Goal: Task Accomplishment & Management: Complete application form

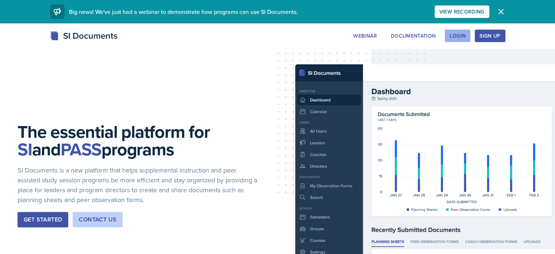
click at [466, 35] on div "Login" at bounding box center [458, 36] width 16 height 6
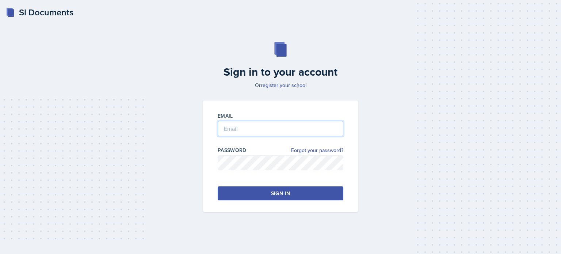
type input "[EMAIL_ADDRESS][DOMAIN_NAME]"
click at [295, 194] on button "Sign in" at bounding box center [281, 193] width 126 height 14
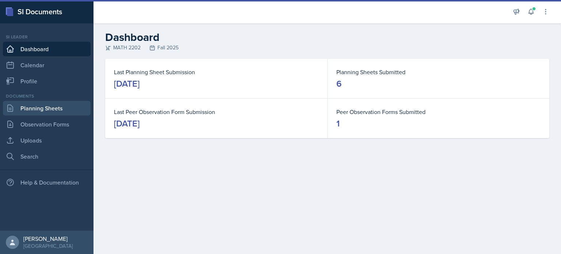
click at [50, 109] on link "Planning Sheets" at bounding box center [47, 108] width 88 height 15
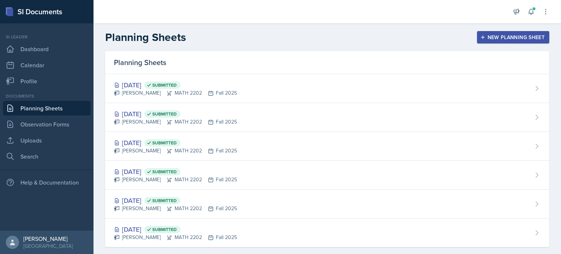
click at [493, 35] on div "New Planning Sheet" at bounding box center [512, 37] width 63 height 6
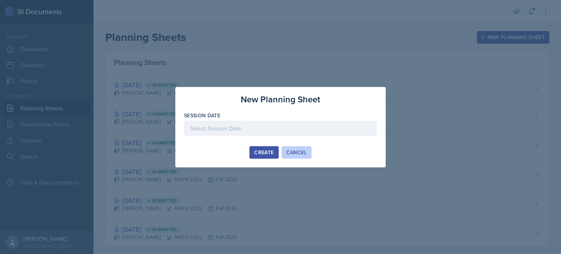
click at [302, 154] on div "Cancel" at bounding box center [296, 152] width 20 height 6
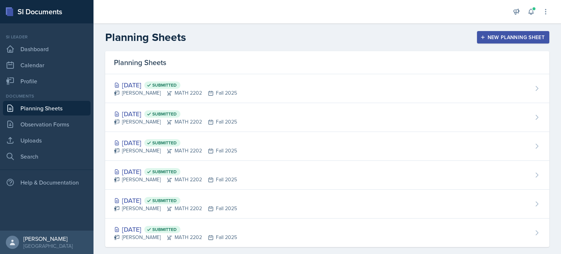
click at [490, 36] on div "New Planning Sheet" at bounding box center [512, 37] width 63 height 6
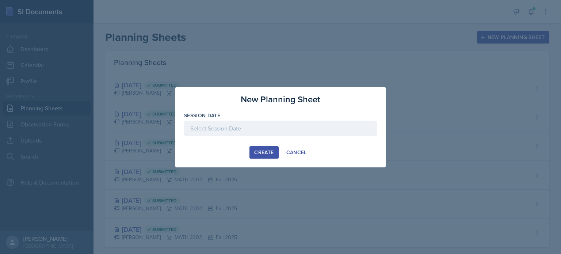
click at [271, 130] on div at bounding box center [280, 127] width 193 height 15
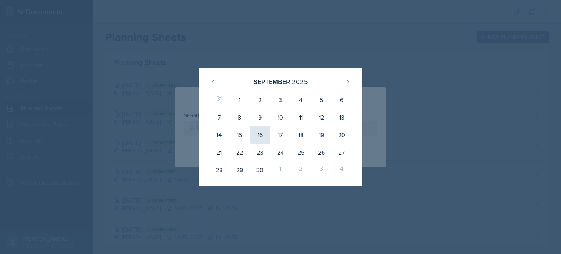
click at [262, 132] on div "16" at bounding box center [260, 135] width 20 height 18
type input "[DATE]"
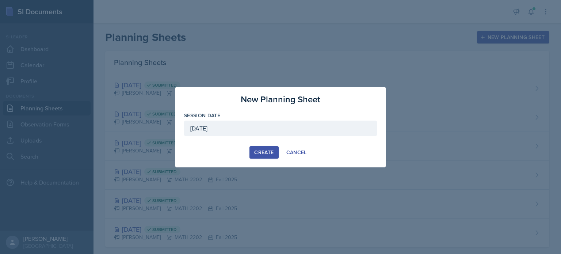
click at [265, 152] on div "Create" at bounding box center [263, 152] width 19 height 6
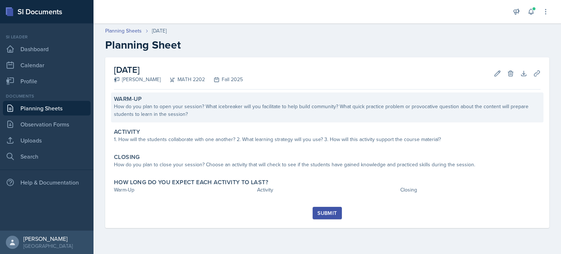
click at [259, 116] on div "How do you plan to open your session? What icebreaker will you facilitate to he…" at bounding box center [327, 110] width 426 height 15
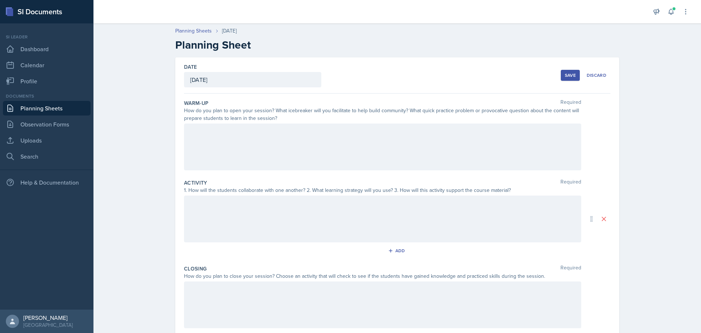
click at [326, 153] on div at bounding box center [382, 146] width 397 height 47
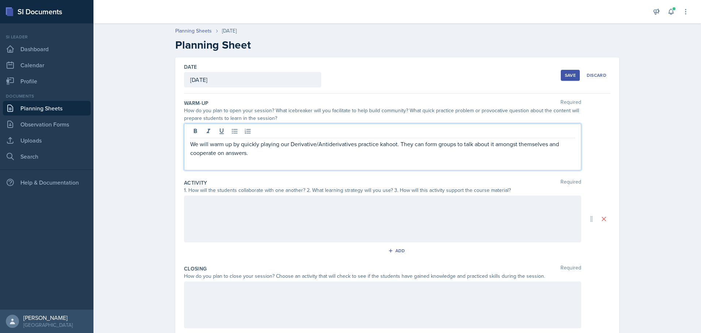
scroll to position [37, 0]
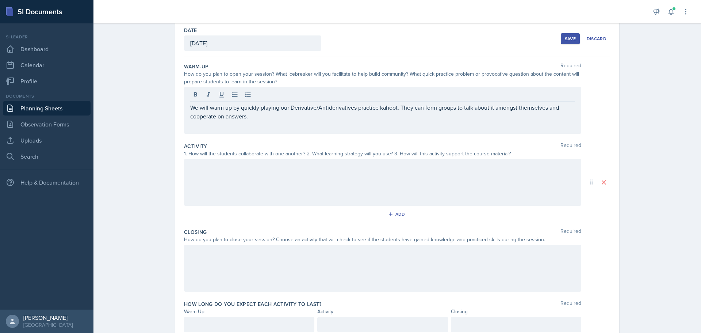
click at [379, 188] on div at bounding box center [382, 182] width 397 height 47
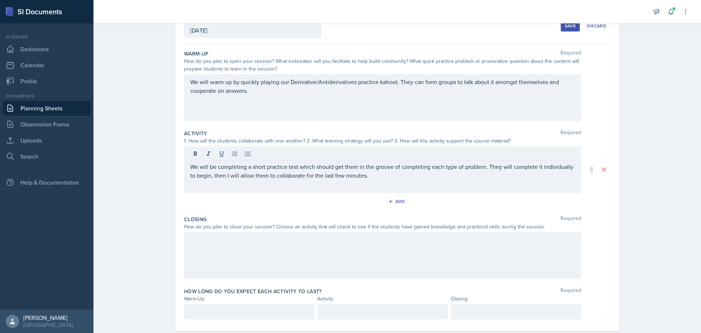
click at [354, 253] on div at bounding box center [382, 255] width 397 height 47
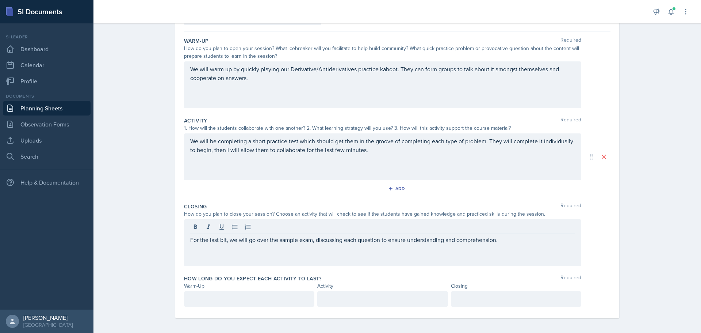
click at [187, 70] on div "We will warm up by quickly playing our Derivative/Antiderivatives practice kaho…" at bounding box center [382, 84] width 397 height 47
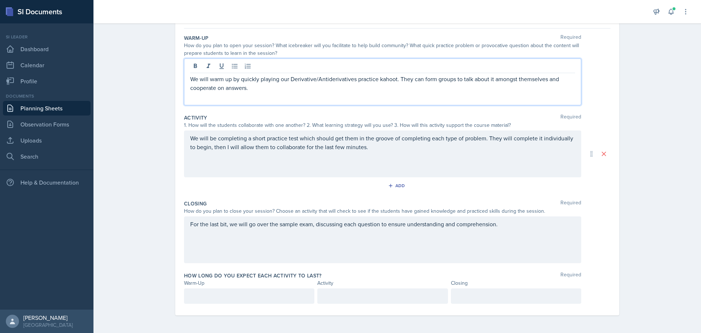
click at [191, 80] on p "We will warm up by quickly playing our Derivative/Antiderivatives practice kaho…" at bounding box center [382, 83] width 385 height 18
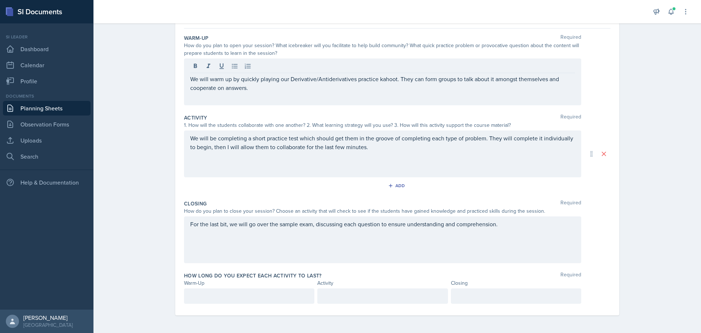
click at [187, 80] on div "We will warm up by quickly playing our Derivative/Antiderivatives practice kaho…" at bounding box center [382, 81] width 397 height 47
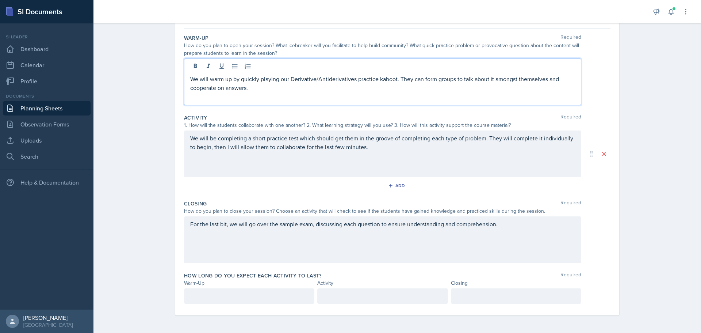
click at [190, 80] on p "We will warm up by quickly playing our Derivative/Antiderivatives practice kaho…" at bounding box center [382, 83] width 385 height 18
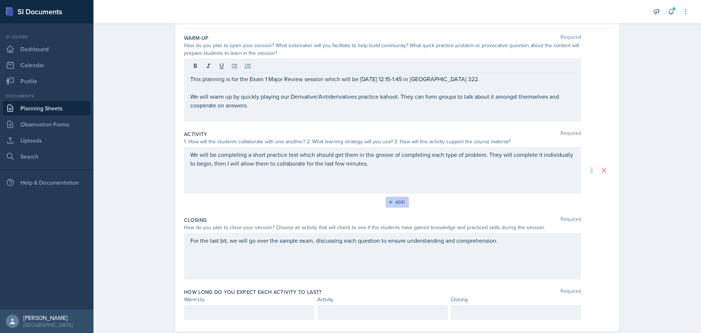
scroll to position [81, 0]
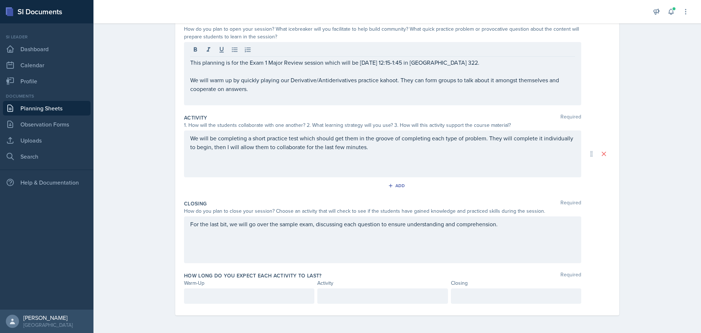
click at [279, 253] on p at bounding box center [249, 295] width 118 height 9
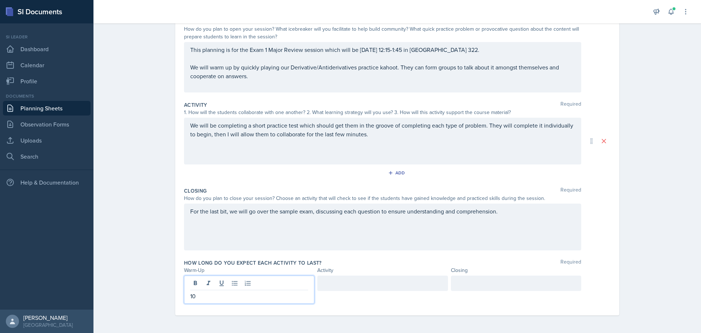
click at [362, 253] on div at bounding box center [382, 282] width 130 height 15
click at [479, 253] on div at bounding box center [516, 282] width 130 height 15
click at [411, 253] on div "How long do you expect each activity to last? Required Warm-Up Activity Closing…" at bounding box center [397, 282] width 426 height 53
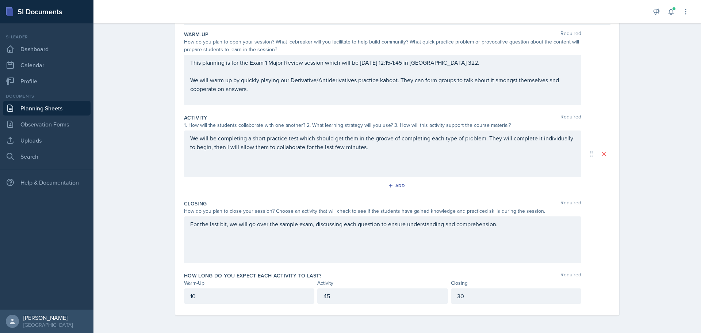
click at [485, 253] on p "30" at bounding box center [516, 295] width 118 height 9
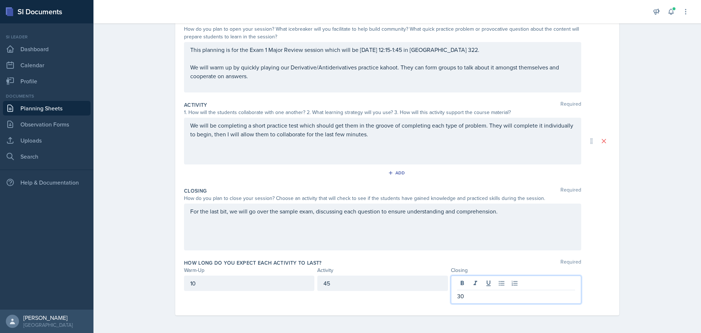
click at [249, 253] on div "10" at bounding box center [249, 282] width 130 height 15
click at [308, 253] on div "How long do you expect each activity to last? Required Warm-Up Activity Closing…" at bounding box center [397, 282] width 426 height 53
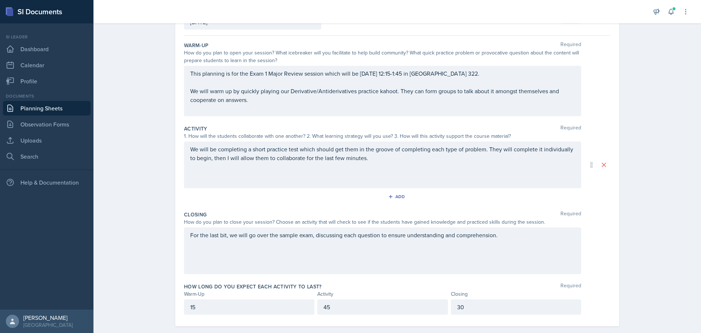
scroll to position [69, 0]
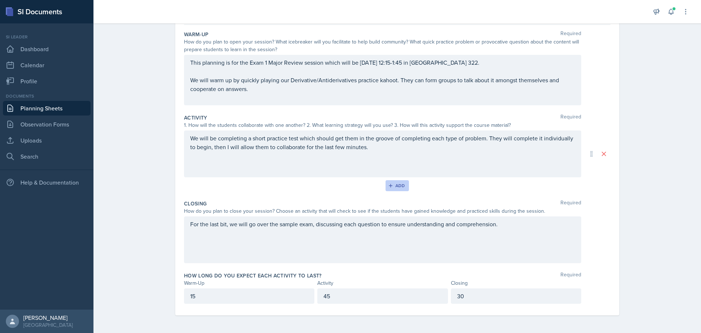
click at [392, 186] on div "Add" at bounding box center [397, 186] width 16 height 6
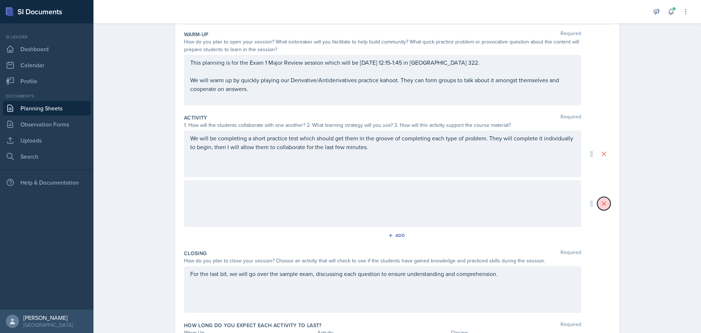
click at [560, 204] on icon at bounding box center [604, 203] width 4 height 4
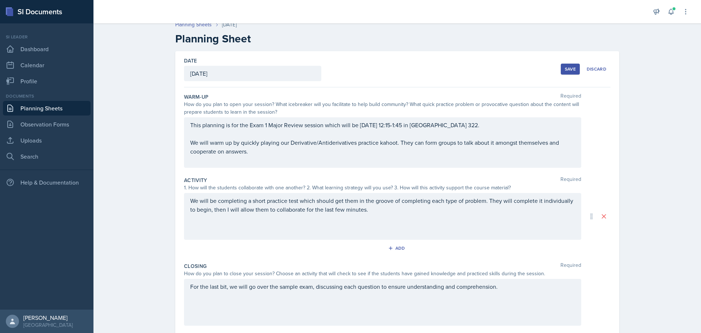
scroll to position [0, 0]
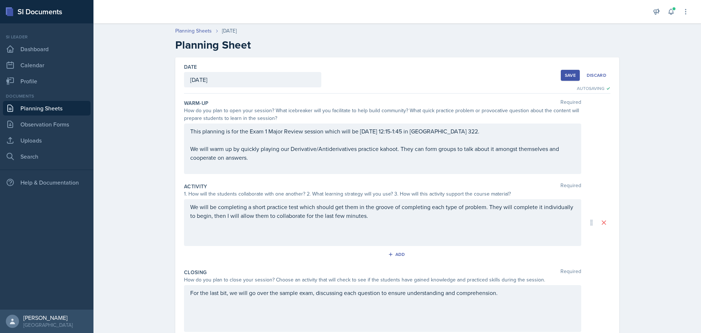
click at [560, 74] on div "Save" at bounding box center [570, 75] width 11 height 6
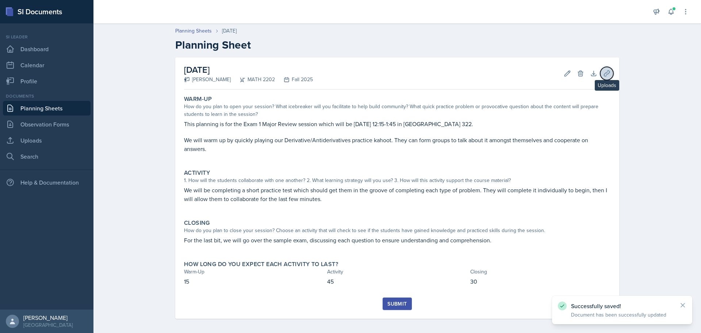
click at [560, 78] on button "Uploads" at bounding box center [606, 73] width 13 height 13
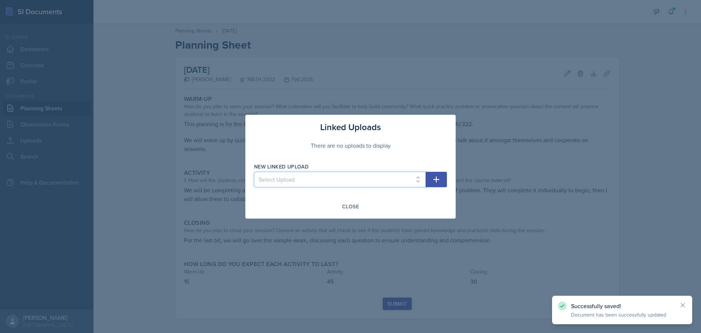
click at [407, 178] on select "Select Upload Common Derivative/Antiderivative Domino Game Common Derivative/An…" at bounding box center [340, 179] width 172 height 15
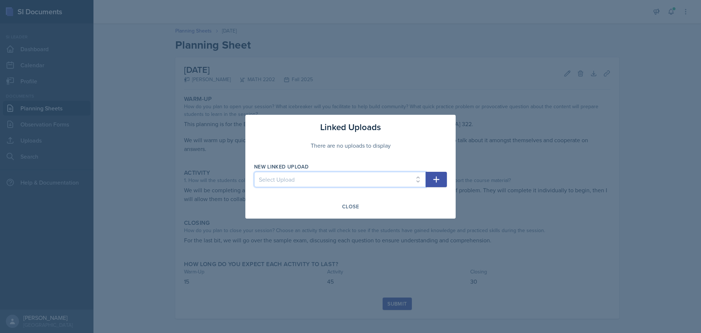
select select "86174d6c-bfb2-4c38-8171-7fb2c657f005"
click at [254, 172] on select "Select Upload Common Derivative/Antiderivative Domino Game Common Derivative/An…" at bounding box center [340, 179] width 172 height 15
click at [441, 179] on button "button" at bounding box center [436, 179] width 21 height 15
select select
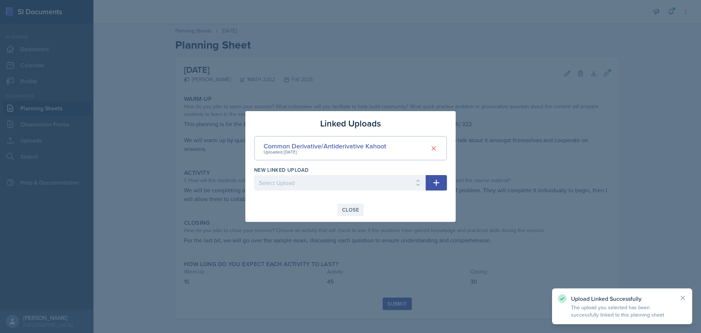
click at [355, 212] on div "Close" at bounding box center [350, 210] width 17 height 6
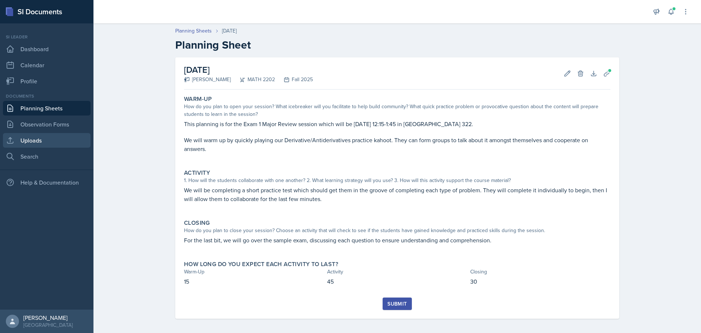
click at [24, 139] on link "Uploads" at bounding box center [47, 140] width 88 height 15
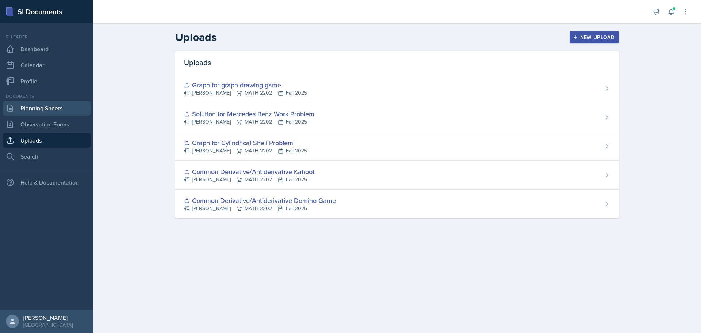
click at [46, 108] on link "Planning Sheets" at bounding box center [47, 108] width 88 height 15
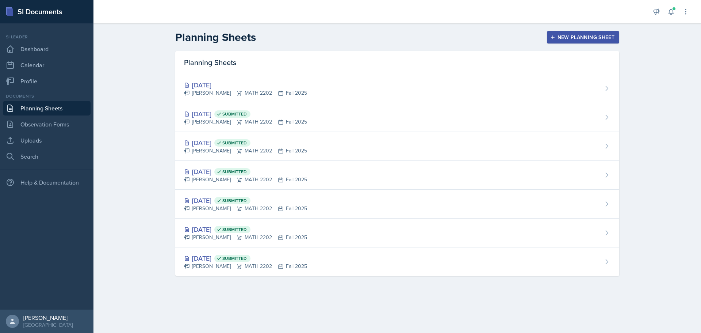
click at [560, 36] on div "New Planning Sheet" at bounding box center [583, 37] width 63 height 6
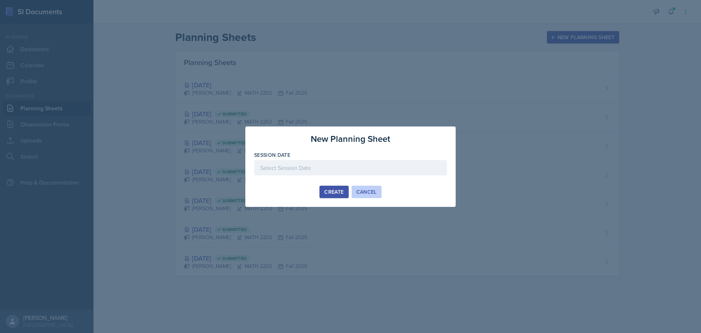
click at [375, 195] on button "Cancel" at bounding box center [367, 191] width 30 height 12
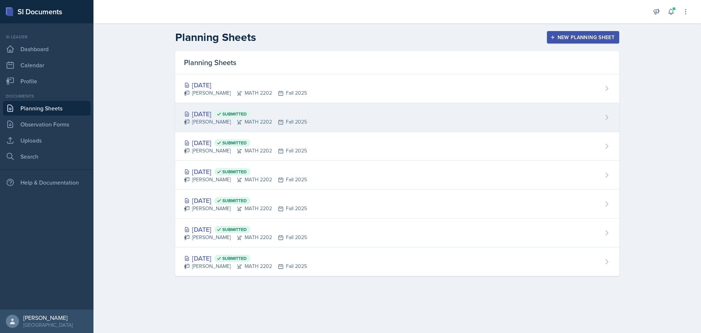
click at [283, 122] on div "[PERSON_NAME] MATH 2202 Fall 2025" at bounding box center [245, 122] width 123 height 8
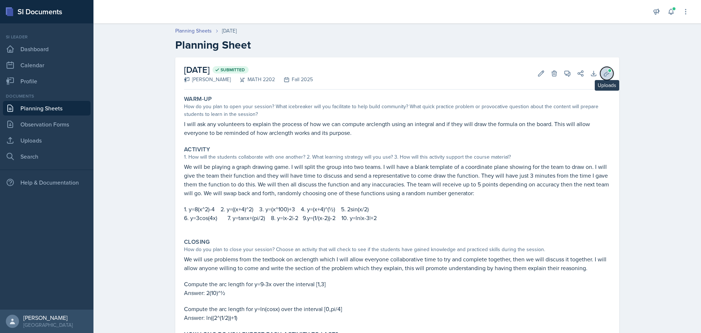
click at [560, 72] on span at bounding box center [609, 70] width 4 height 4
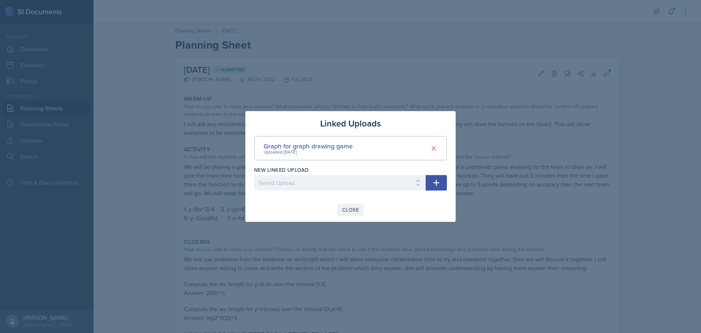
click at [349, 211] on div "Close" at bounding box center [350, 210] width 17 height 6
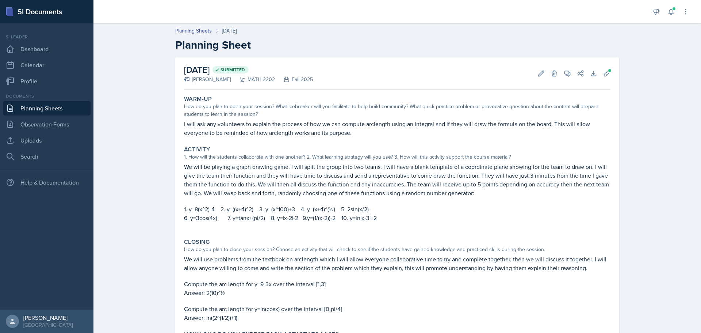
click at [56, 106] on link "Planning Sheets" at bounding box center [47, 108] width 88 height 15
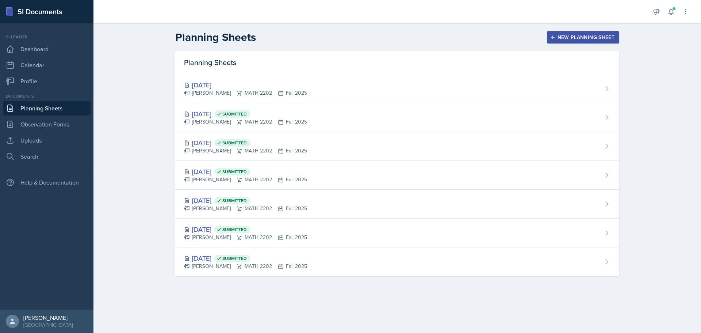
click at [560, 36] on div "New Planning Sheet" at bounding box center [583, 37] width 63 height 6
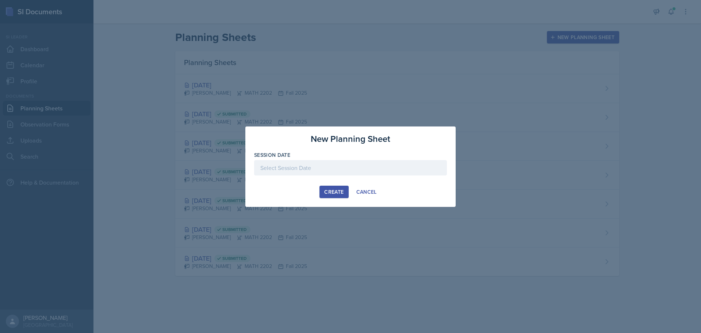
click at [340, 171] on div at bounding box center [350, 167] width 193 height 15
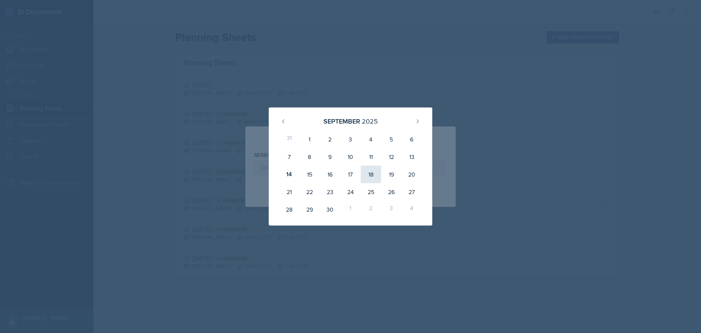
click at [370, 174] on div "18" at bounding box center [371, 174] width 20 height 18
type input "[DATE]"
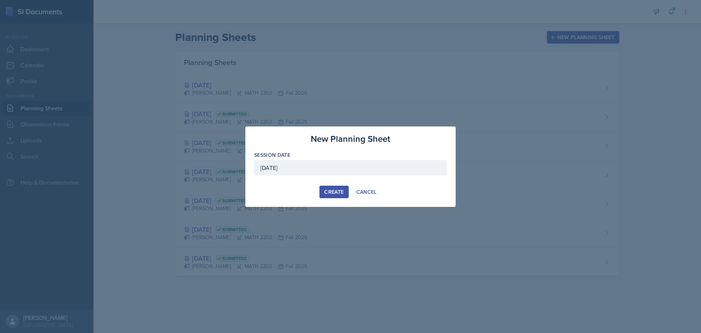
click at [330, 192] on div "Create" at bounding box center [333, 192] width 19 height 6
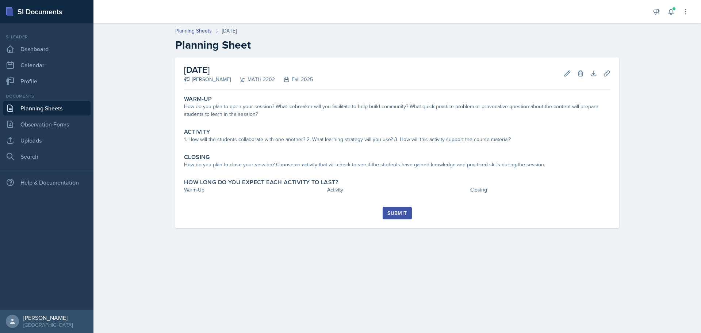
drag, startPoint x: 503, startPoint y: 93, endPoint x: 498, endPoint y: 96, distance: 6.5
click at [503, 93] on div "Warm-Up How do you plan to open your session? What icebreaker will you facilita…" at bounding box center [397, 107] width 432 height 30
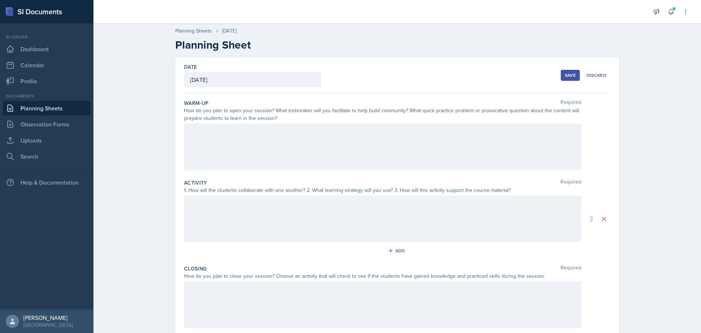
click at [358, 145] on div at bounding box center [382, 146] width 397 height 47
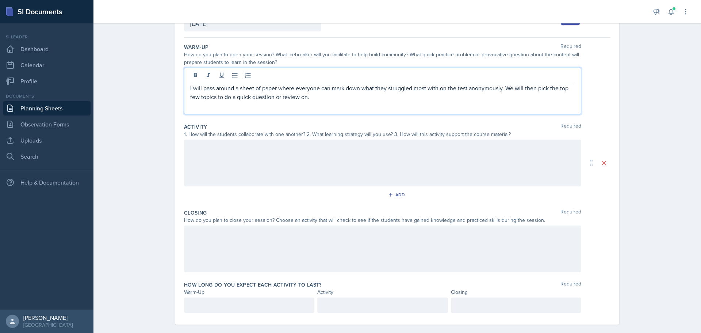
scroll to position [65, 0]
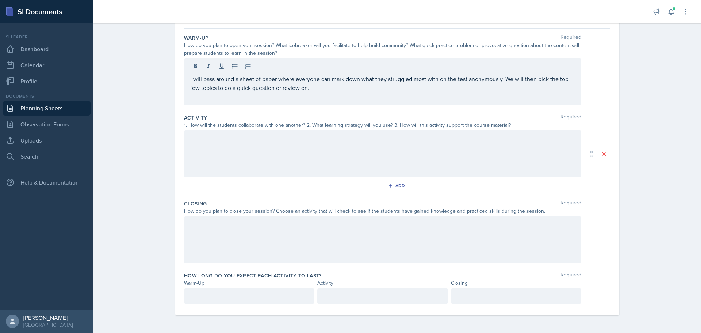
click at [373, 143] on div at bounding box center [382, 153] width 397 height 47
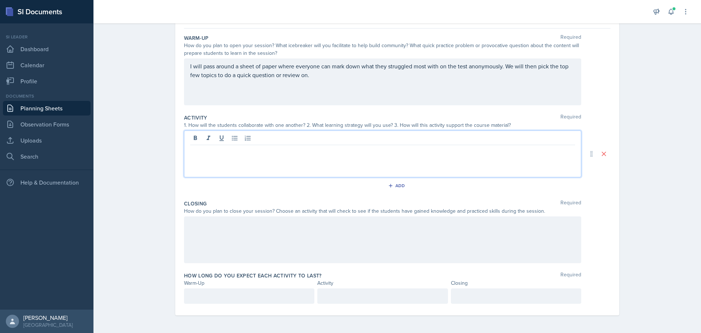
scroll to position [73, 0]
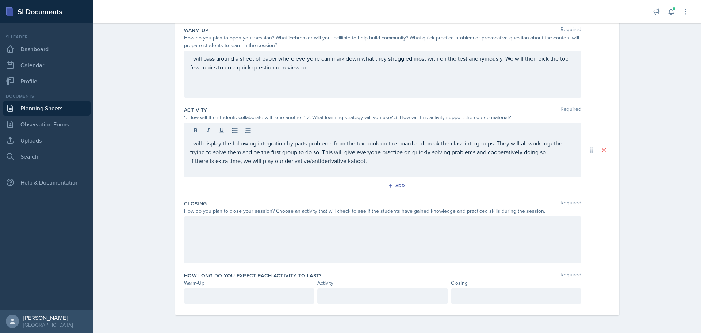
click at [387, 230] on div at bounding box center [382, 239] width 397 height 47
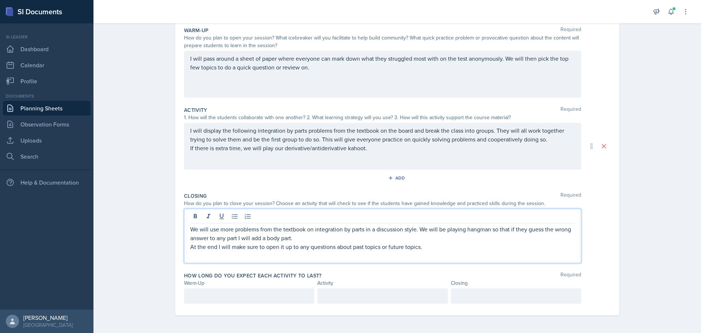
scroll to position [70, 0]
click at [272, 253] on div at bounding box center [249, 295] width 130 height 15
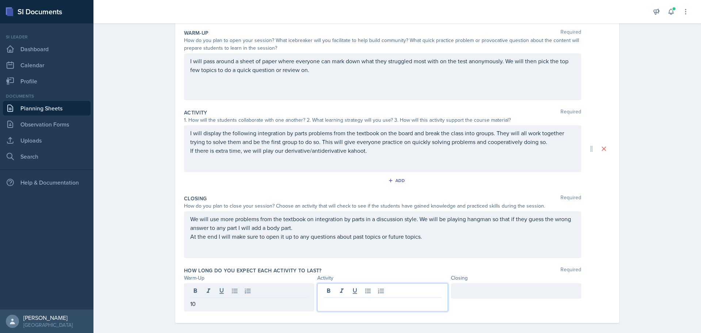
click at [392, 253] on div at bounding box center [382, 297] width 130 height 28
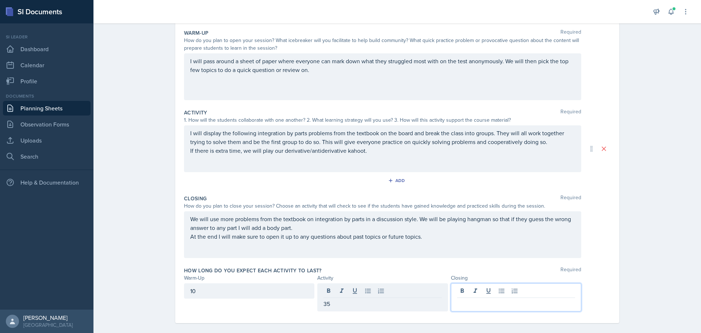
click at [491, 253] on div at bounding box center [516, 297] width 130 height 28
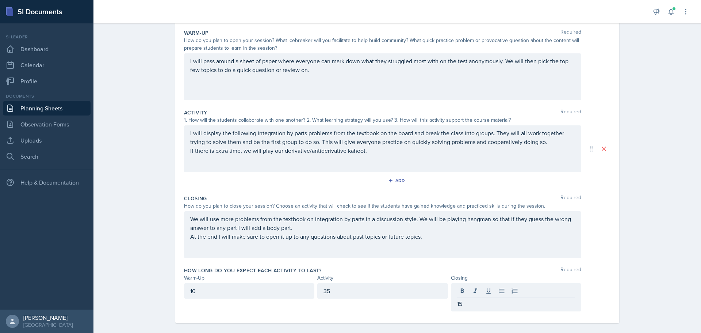
click at [488, 253] on div "How long do you expect each activity to last? Required" at bounding box center [397, 269] width 426 height 7
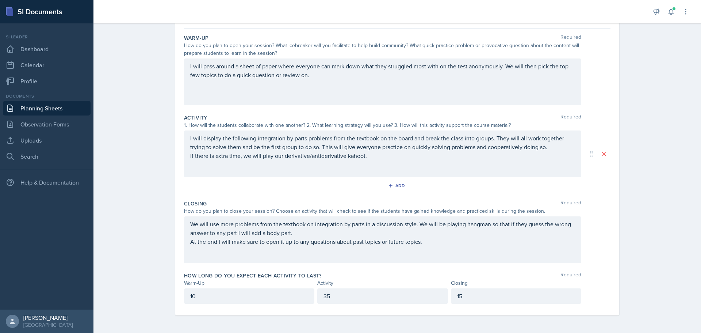
click at [553, 147] on p "I will display the following integration by parts problems from the textbook on…" at bounding box center [382, 143] width 385 height 18
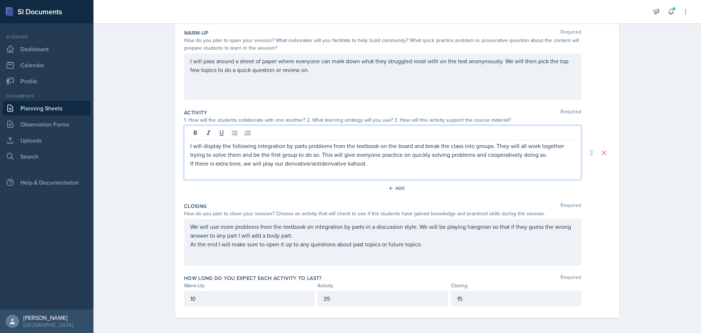
click at [545, 157] on p "I will display the following integration by parts problems from the textbook on…" at bounding box center [382, 150] width 385 height 18
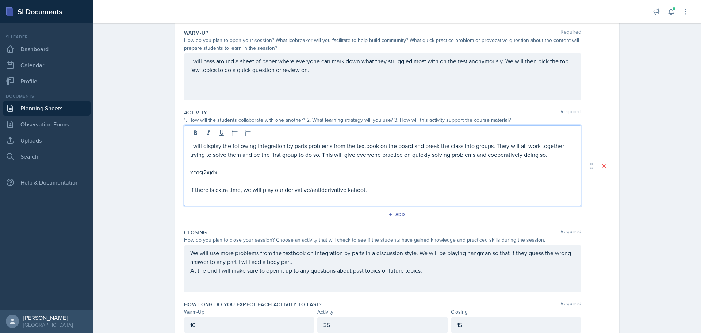
click at [187, 173] on div "I will display the following integration by parts problems from the textbook on…" at bounding box center [382, 165] width 397 height 81
click at [190, 173] on p "xcos(2x)dx" at bounding box center [382, 172] width 385 height 9
drag, startPoint x: 226, startPoint y: 171, endPoint x: 183, endPoint y: 170, distance: 43.5
click at [184, 170] on div "I will display the following integration by parts problems from the textbook on…" at bounding box center [382, 165] width 397 height 81
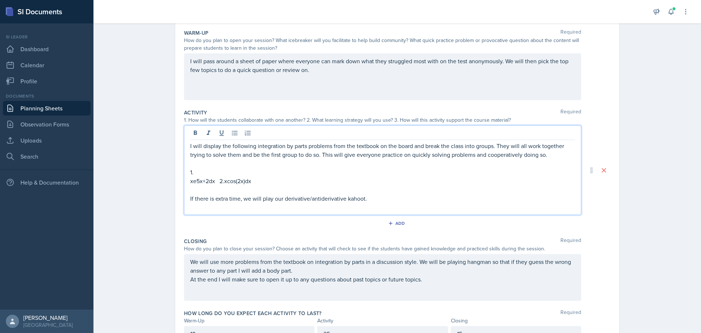
click at [193, 181] on p "xe5x+2dx 2.xcos(2x)dx" at bounding box center [382, 180] width 385 height 9
click at [210, 182] on p "xe^(5x+2dx 2.xcos(2x)dx" at bounding box center [382, 180] width 385 height 9
click at [211, 182] on p "xe^(5x+2)dx 2.xcos(2x)dx" at bounding box center [382, 180] width 385 height 9
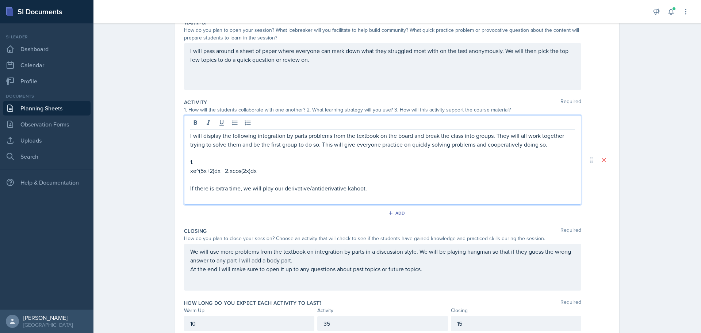
scroll to position [108, 0]
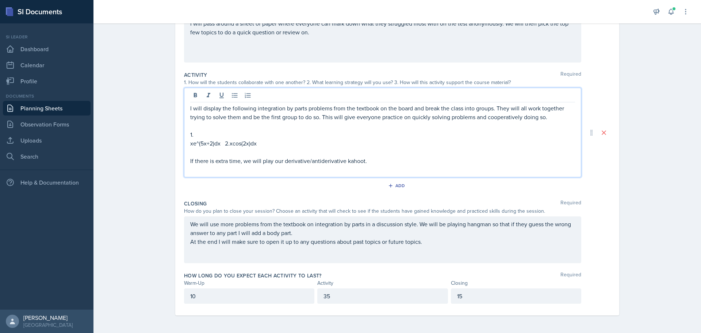
click at [390, 129] on p at bounding box center [382, 125] width 385 height 9
click at [339, 32] on p "I will pass around a sheet of paper where everyone can mark down what they stru…" at bounding box center [382, 28] width 385 height 18
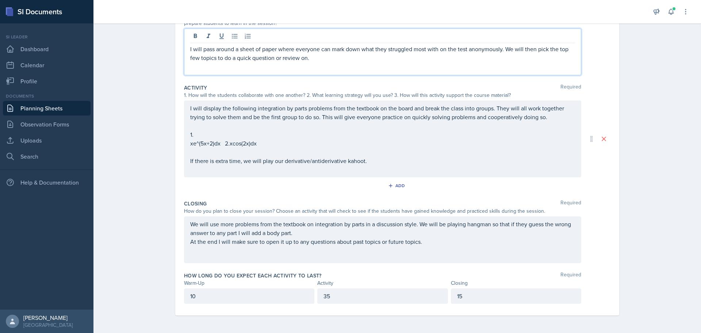
click at [220, 144] on p "xe^(5x+2)dx 2.xcos(2x)dx" at bounding box center [382, 143] width 385 height 9
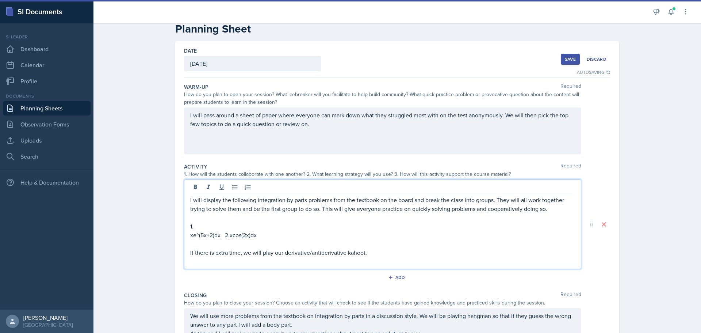
scroll to position [0, 0]
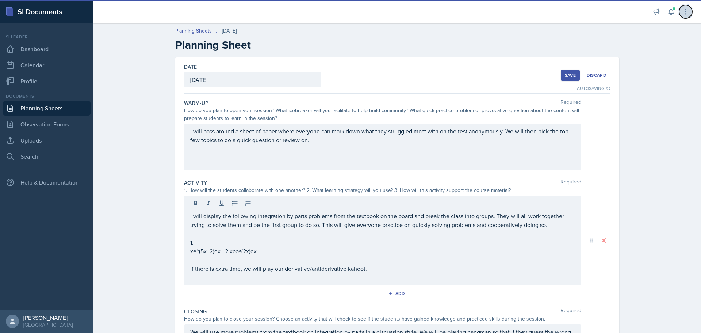
click at [560, 9] on button at bounding box center [685, 11] width 13 height 13
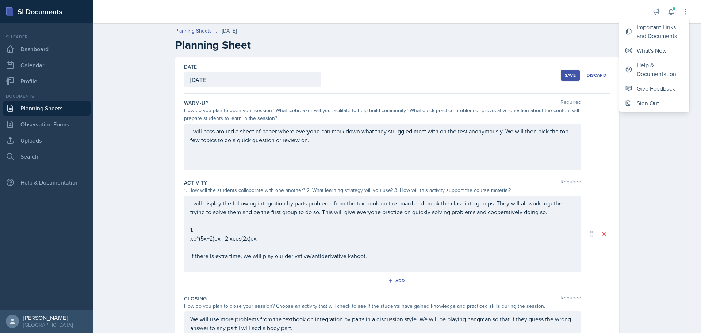
click at [560, 220] on div "Planning Sheets [DATE] Planning Sheet Date [DATE] [DATE] 31 1 2 3 4 5 6 7 8 9 1…" at bounding box center [396, 224] width 607 height 408
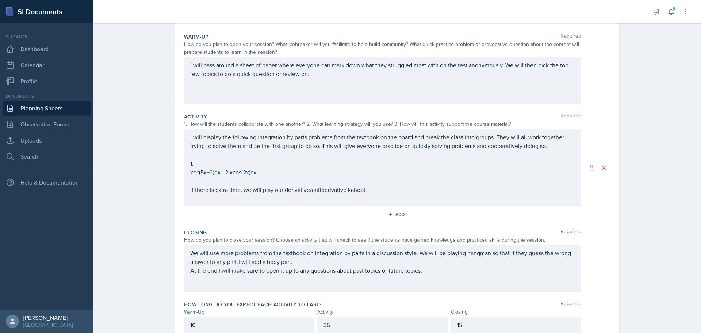
scroll to position [73, 0]
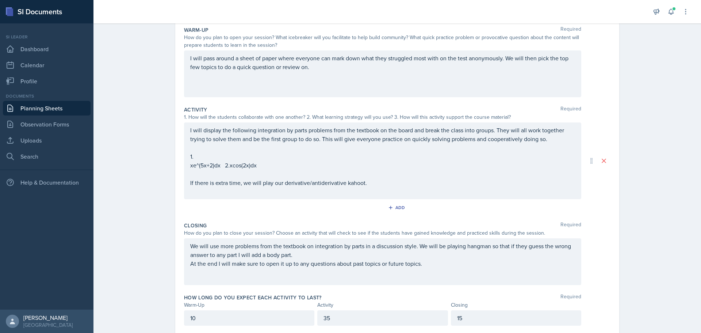
click at [187, 166] on div "I will display the following integration by parts problems from the textbook on…" at bounding box center [382, 160] width 397 height 77
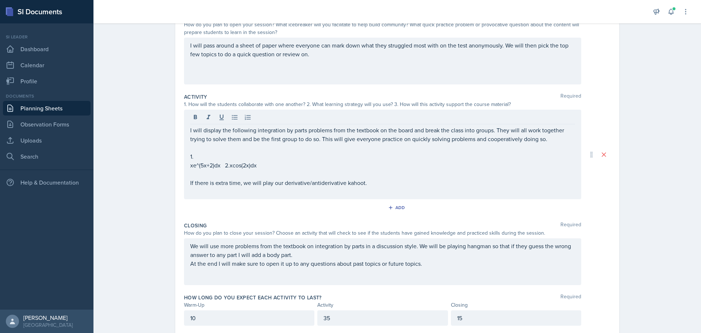
click at [187, 166] on div "I will display the following integration by parts problems from the textbook on…" at bounding box center [382, 154] width 397 height 89
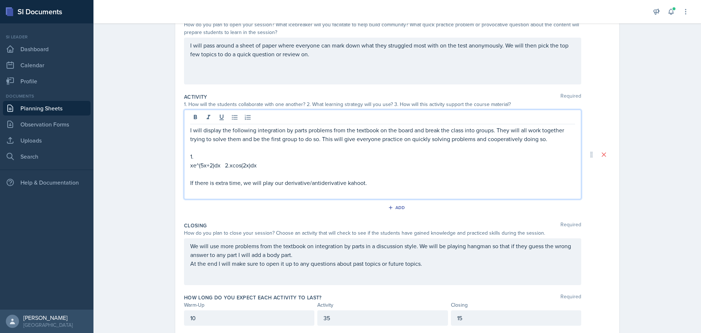
click at [190, 166] on p "xe^(5x+2)dx 2.xcos(2x)dx" at bounding box center [382, 165] width 385 height 9
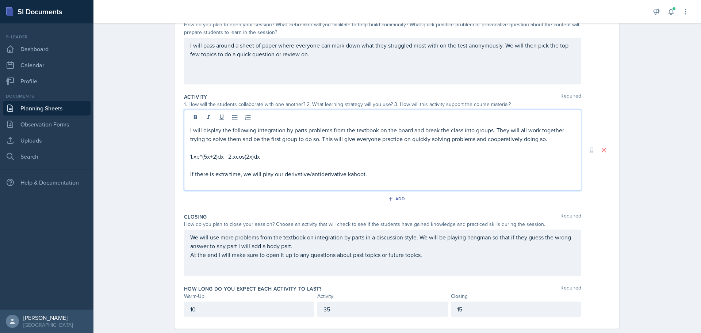
click at [221, 157] on p "1.xe^(5x+2)dx 2.xcos(2x)dx" at bounding box center [382, 156] width 385 height 9
click at [260, 158] on p "1.xe^(5x+2) 2.xcos(2x)dx" at bounding box center [382, 156] width 385 height 9
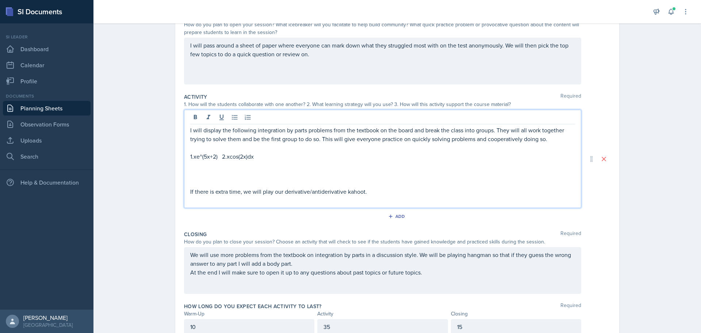
click at [232, 148] on p at bounding box center [382, 147] width 385 height 9
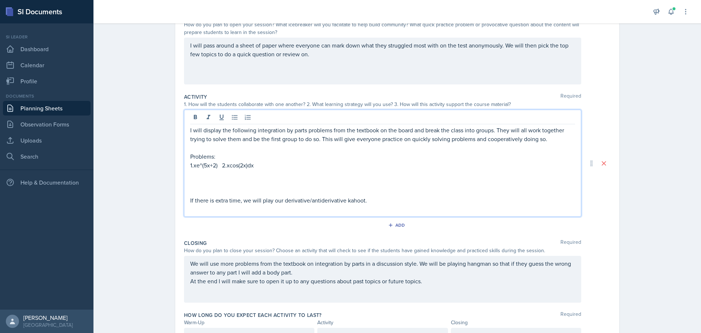
click at [201, 182] on p at bounding box center [382, 182] width 385 height 9
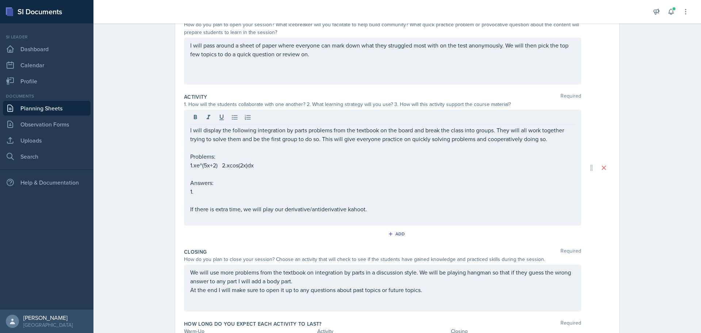
click at [226, 170] on p at bounding box center [382, 173] width 385 height 9
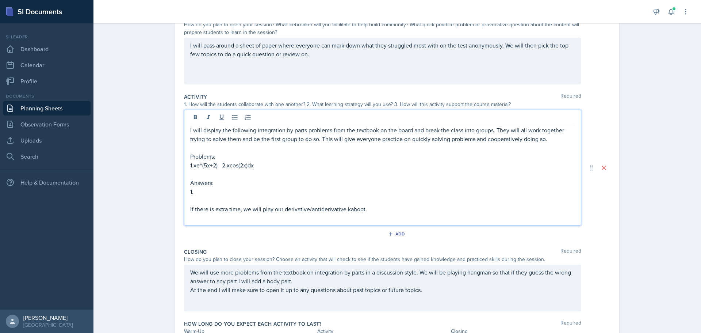
click at [205, 193] on p "1." at bounding box center [382, 191] width 385 height 9
click at [204, 191] on p "1.(5x-1)/25" at bounding box center [382, 191] width 385 height 9
click at [191, 192] on p "1.(5x-1)e^(5x+2)/25" at bounding box center [382, 191] width 385 height 9
click at [227, 193] on p "1.((5x-1)e^(5x+2)/25" at bounding box center [382, 191] width 385 height 9
click at [249, 191] on p "1.((5x-1)e^(5x+2))/25" at bounding box center [382, 191] width 385 height 9
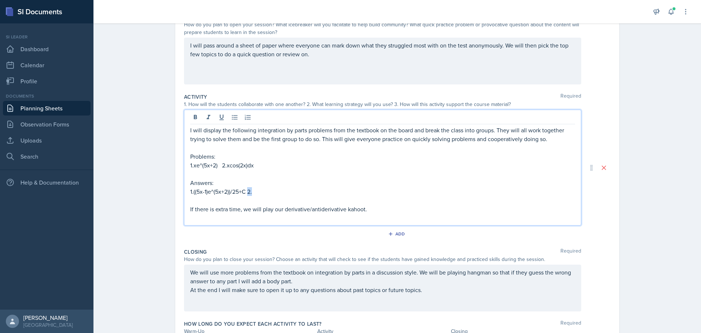
drag, startPoint x: 249, startPoint y: 191, endPoint x: 246, endPoint y: 192, distance: 3.7
click at [246, 192] on p "1.((5x-1)e^(5x+2))/25+C 2." at bounding box center [382, 191] width 385 height 9
drag, startPoint x: 191, startPoint y: 191, endPoint x: 187, endPoint y: 192, distance: 4.0
click at [190, 192] on p "1.((5x-1)e^(5x+2))/25+C 2." at bounding box center [382, 191] width 385 height 9
click at [190, 166] on p "1.xe^(5x+2) 2.xcos(2x)dx" at bounding box center [382, 165] width 385 height 9
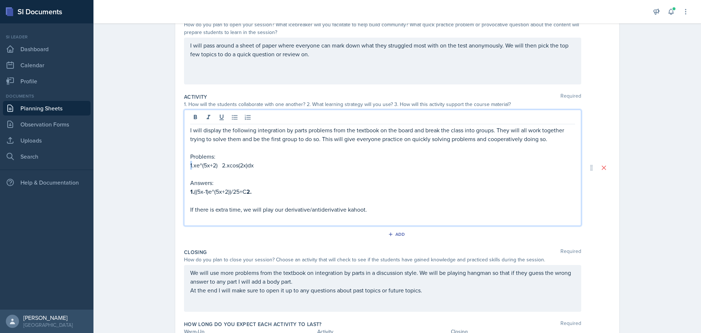
click at [190, 167] on p "1.xe^(5x+2) 2.xcos(2x)dx" at bounding box center [382, 165] width 385 height 9
drag, startPoint x: 190, startPoint y: 167, endPoint x: 187, endPoint y: 166, distance: 3.7
click at [187, 166] on div "I will display the following integration by parts problems from the textbook on…" at bounding box center [382, 168] width 397 height 116
drag, startPoint x: 224, startPoint y: 166, endPoint x: 219, endPoint y: 166, distance: 4.8
click at [219, 166] on p "1. xe^(5x+2) 2.xcos(2x)dx" at bounding box center [382, 165] width 385 height 9
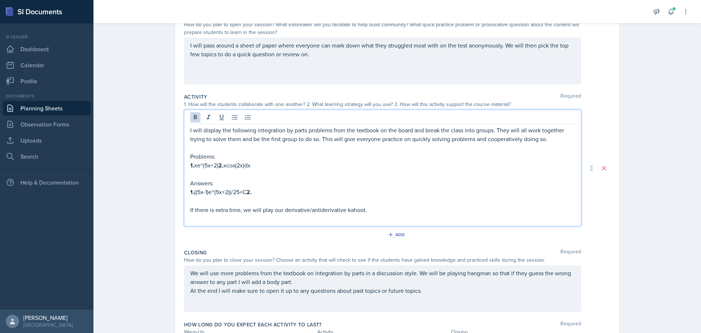
click at [260, 192] on p "1. ((5x-1)e^(5x+2))/25+C 2." at bounding box center [382, 191] width 385 height 9
click at [194, 116] on icon at bounding box center [195, 117] width 3 height 4
click at [266, 193] on p "1. ((5x-1)e^(5x+2))/25+C 2. xsin2x/2" at bounding box center [382, 191] width 385 height 9
click at [250, 192] on strong "2." at bounding box center [248, 192] width 5 height 8
click at [280, 190] on p "1. ((5x-1)e^(5x+2))/25+C 2.( xsin2x)/2" at bounding box center [382, 191] width 385 height 9
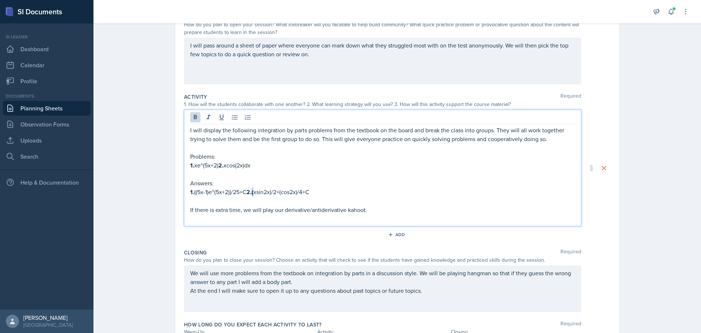
click at [250, 192] on strong "2.(" at bounding box center [249, 192] width 7 height 8
click at [192, 115] on icon at bounding box center [195, 117] width 7 height 7
click at [327, 190] on p "1. ((5x-1)e^(5x+2))/25+C 2. (xsin2x)/2+(cos2x)/4+C" at bounding box center [382, 191] width 385 height 9
click at [273, 162] on p "1. xe^(5x+2) 2. xcos(2x)dx" at bounding box center [382, 165] width 385 height 9
click at [244, 192] on p "1. ((5x-1)e^(5x+2))/25+C 2. (xsin2x)/2+(cos2x)/4+C 3." at bounding box center [382, 191] width 385 height 9
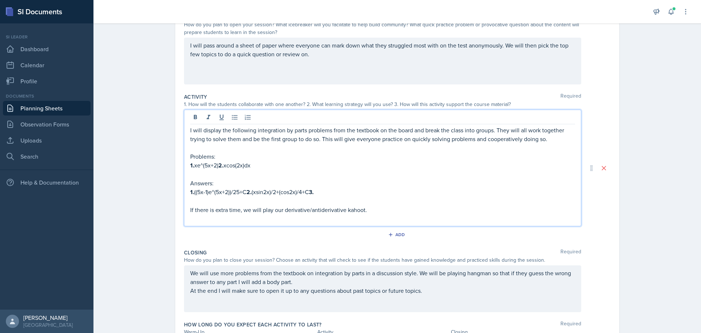
click at [311, 193] on strong "3." at bounding box center [311, 192] width 5 height 8
click at [272, 165] on p "1. xe^(5x+2) 2. xcos(2x)dx" at bounding box center [382, 165] width 385 height 9
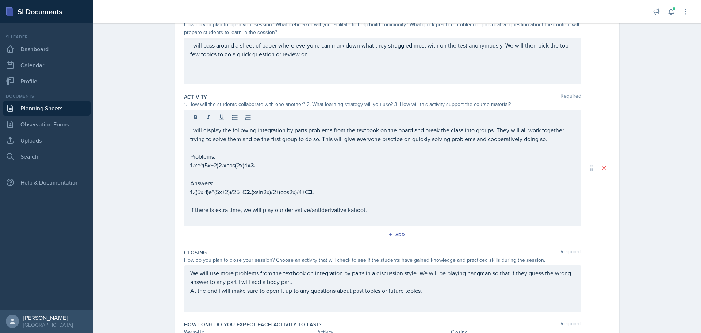
click at [279, 162] on p "1. xe^(5x+2) 2. xcos(2x)dx 3." at bounding box center [382, 165] width 385 height 9
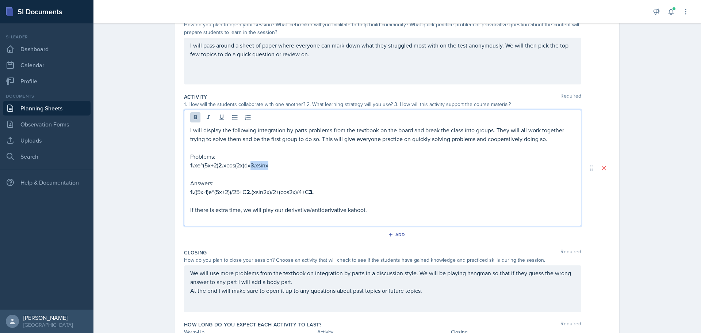
drag, startPoint x: 274, startPoint y: 166, endPoint x: 256, endPoint y: 166, distance: 17.9
click at [256, 166] on p "1. xe^(5x+2) 2. xcos(2x)dx 3. xsinx" at bounding box center [382, 165] width 385 height 9
copy p "3. xsinx"
click at [273, 166] on strong "3." at bounding box center [270, 165] width 5 height 8
click at [296, 166] on p "1. xe^(5x+2) 2. xcos(2x)dx 3. xsinx 4. xsinx" at bounding box center [382, 165] width 385 height 9
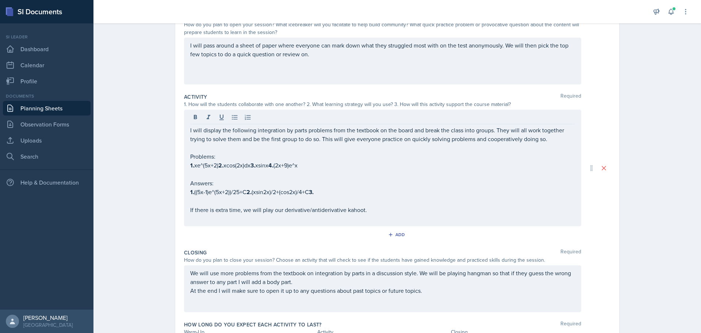
click at [329, 191] on p "1. ((5x-1)e^(5x+2))/25+C 2. (xsin2x)/2+(cos2x)/4+C 3." at bounding box center [382, 191] width 385 height 9
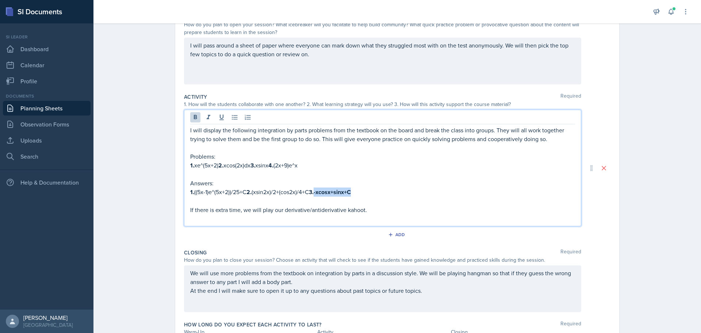
drag, startPoint x: 358, startPoint y: 193, endPoint x: 317, endPoint y: 192, distance: 41.3
click at [317, 192] on p "1. ((5x-1)e^(5x+2))/25+C 2. (xsin2x)/2+(cos2x)/4+C 3.-xcosx+sinx+C" at bounding box center [382, 191] width 385 height 9
click at [377, 194] on p "1. ((5x-1)e^(5x+2))/25+C 2. (xsin2x)/2+(cos2x)/4+C 3. -xcosx+sinx+C" at bounding box center [382, 191] width 385 height 9
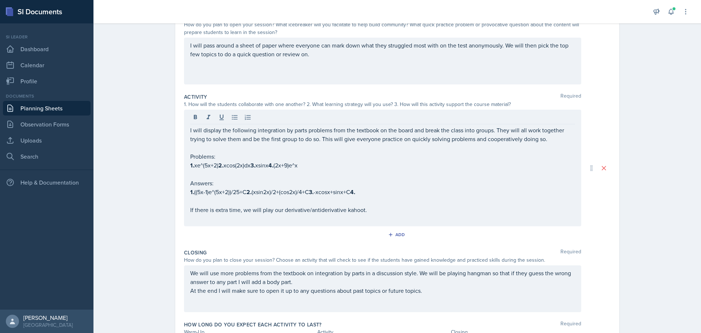
click at [374, 192] on p "1. ((5x-1)e^(5x+2))/25+C 2. (xsin2x)/2+(cos2x)/4+C 3. -xcosx+sinx+C 4." at bounding box center [382, 191] width 385 height 9
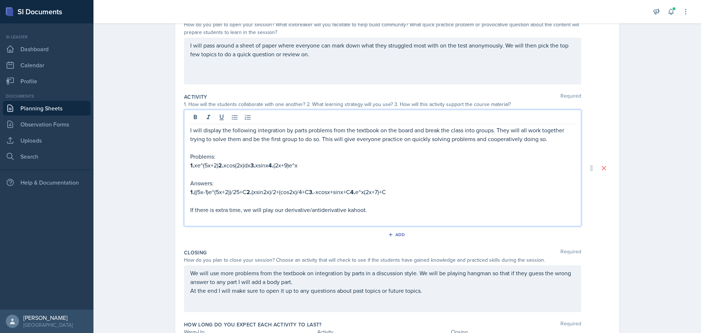
click at [369, 195] on p "1. ((5x-1)e^(5x+2))/25+C 2. (xsin2x)/2+(cos2x)/4+C 3. -xcosx+sinx+C 4. e^x(2x+7…" at bounding box center [382, 191] width 385 height 9
click at [376, 194] on p "1. ((5x-1)e^(5x+2))/25+C 2. (xsin2x)/2+(cos2x)/4+C 3. -xcosx+sinx+C 4. (2x+7)+C" at bounding box center [382, 191] width 385 height 9
click at [331, 166] on p "1. xe^(5x+2) 2. xcos(2x)dx 3. xsinx 4. (2x+9)e^x" at bounding box center [382, 165] width 385 height 9
click at [313, 166] on p "1. xe^(5x+2) 2. xcos(2x)dx 3. xsinx 4. (2x+9)e^x 5. x^2)" at bounding box center [382, 165] width 385 height 9
click at [338, 166] on p "1. xe^(5x+2) 2. xcos(2x)dx 3. xsinx 4. (2x+9)e^x 5.( x^2)" at bounding box center [382, 165] width 385 height 9
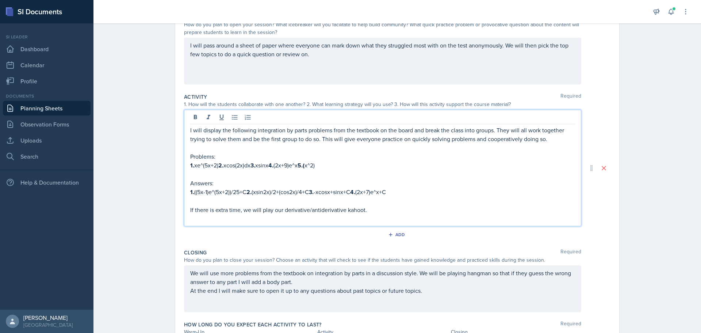
click at [304, 166] on strong "5.(" at bounding box center [300, 165] width 7 height 8
drag, startPoint x: 324, startPoint y: 165, endPoint x: 314, endPoint y: 166, distance: 11.0
click at [314, 166] on strong "5.(1/4)(" at bounding box center [306, 165] width 19 height 8
click at [192, 119] on icon at bounding box center [195, 117] width 7 height 7
click at [353, 165] on p "1. xe^(5x+2) 2. xcos(2x)dx 3. xsinx 4. (2x+9)e^x 5. (1/4) ( x^2)" at bounding box center [382, 165] width 385 height 9
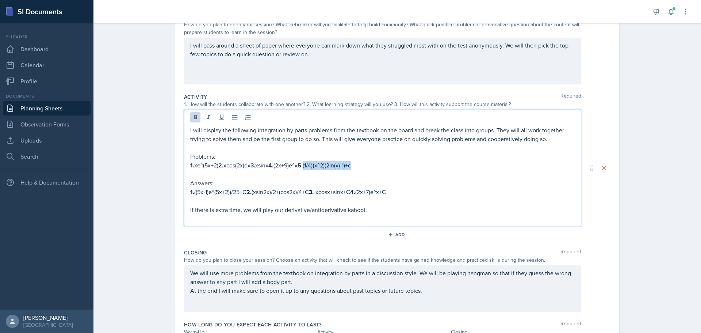
drag, startPoint x: 361, startPoint y: 166, endPoint x: 314, endPoint y: 167, distance: 47.1
click at [314, 167] on p "1. xe^(5x+2) 2. xcos(2x)dx 3. xsinx 4. (2x+9)e^x 5. (1/4) ( x^2)(2ln(x)-1)+c" at bounding box center [382, 165] width 385 height 9
click at [355, 165] on p "1. xe^(5x+2) 2. xcos(2x)dx 3. xsinx 4. (2x+9)e^x 5. (1/4) ( x^2)(2ln(x)-1)+c" at bounding box center [382, 165] width 385 height 9
drag, startPoint x: 369, startPoint y: 165, endPoint x: 309, endPoint y: 165, distance: 60.2
click at [309, 165] on p "1. xe^(5x+2) 2. xcos(2x)dx 3. xsinx 4. (2x+9)e^x 5. (1/4) ( x^2)(2ln(x)-1)+c" at bounding box center [382, 165] width 385 height 9
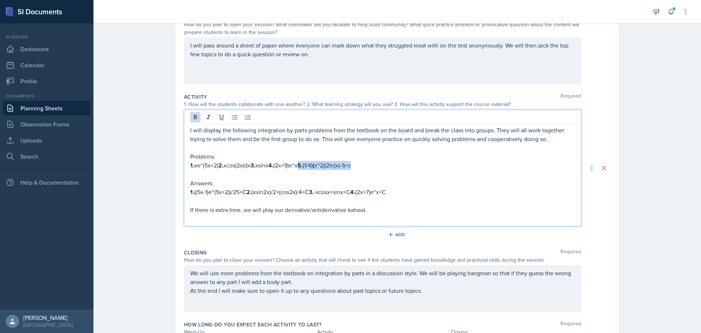
copy p "5. (1/4) ( x^2)(2ln(x)-1)+c"
click at [422, 197] on p at bounding box center [382, 200] width 385 height 9
click at [418, 191] on p "1. ((5x-1)e^(5x+2))/25+C 2. (xsin2x)/2+(cos2x)/4+C 3. -xcosx+sinx+C 4. (2x+7)e^…" at bounding box center [382, 191] width 385 height 9
drag, startPoint x: 362, startPoint y: 166, endPoint x: 313, endPoint y: 166, distance: 49.3
click at [313, 166] on p "1. xe^(5x+2) 2. xcos(2x)dx 3. xsinx 4. (2x+9)e^x 5. (1/4) ( x^2)(2ln(x)-1)+c" at bounding box center [382, 165] width 385 height 9
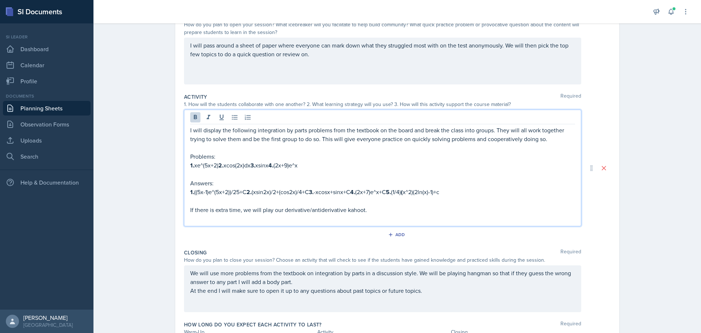
click at [319, 164] on p "1. xe^(5x+2) 2. xcos(2x)dx 3. xsinx 4. (2x+9)e^x" at bounding box center [382, 165] width 385 height 9
drag, startPoint x: 324, startPoint y: 166, endPoint x: 312, endPoint y: 165, distance: 12.1
click at [312, 165] on p "1. xe^(5x+2) 2. xcos(2x)dx 3. xsinx 4. (2x+9)e^x 5.xlnx" at bounding box center [382, 165] width 385 height 9
click at [340, 167] on p "1. xe^(5x+2) 2. xcos(2x)dx 3. xsinx 4. (2x+9)e^x 5. xlnx" at bounding box center [382, 165] width 385 height 9
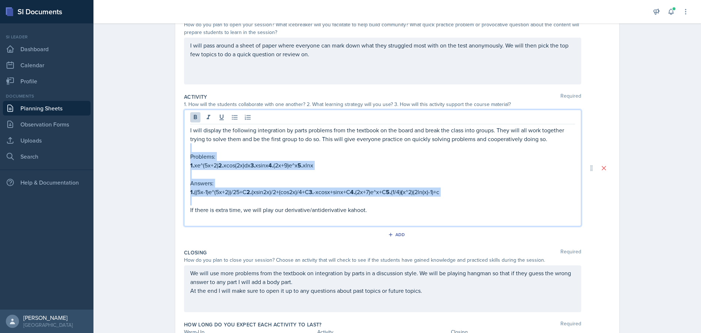
drag, startPoint x: 456, startPoint y: 201, endPoint x: 183, endPoint y: 149, distance: 278.3
click at [184, 149] on div "I will display the following integration by parts problems from the textbook on…" at bounding box center [382, 168] width 397 height 116
copy div "Problems: 1. xe^(5x+2) 2. xcos(2x)dx 3. xsinx 4. (2x+9)e^x 5. xlnx Answers: 1. …"
click at [465, 193] on p "1. ((5x-1)e^(5x+2))/25+C 2. (xsin2x)/2+(cos2x)/4+C 3. -xcosx+sinx+C 4. (2x+7)e^…" at bounding box center [382, 191] width 385 height 9
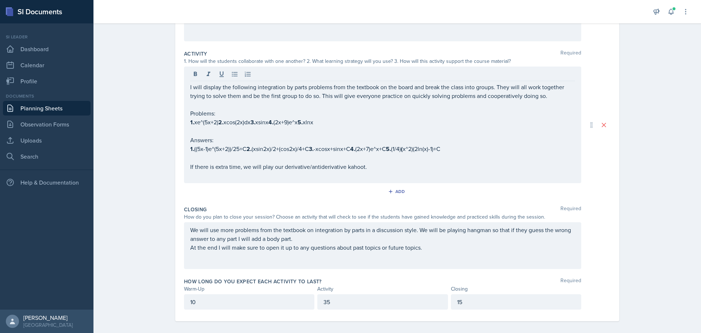
scroll to position [135, 0]
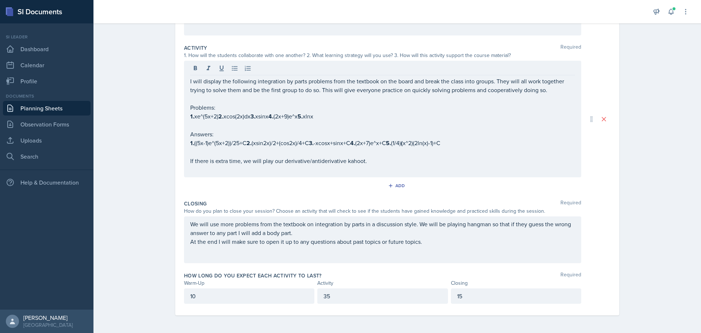
click at [300, 232] on p "We will use more problems from the textbook on integration by parts in a discus…" at bounding box center [382, 228] width 385 height 18
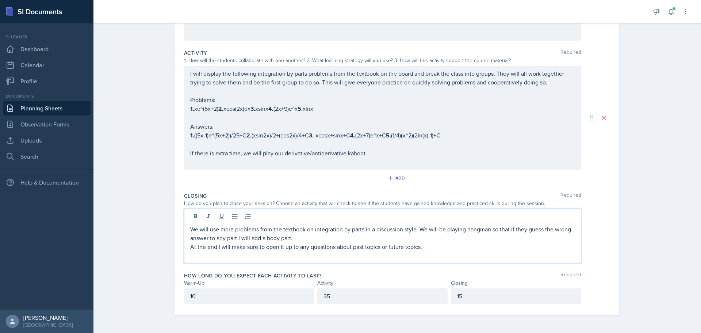
click at [307, 238] on p "We will use more problems from the textbook on integration by parts in a discus…" at bounding box center [382, 233] width 385 height 18
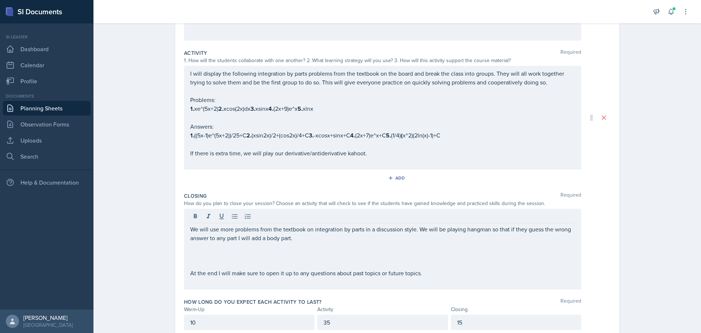
scroll to position [156, 0]
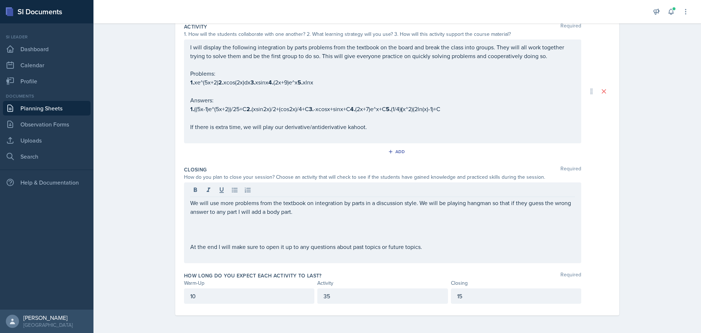
click at [255, 226] on p at bounding box center [382, 228] width 385 height 9
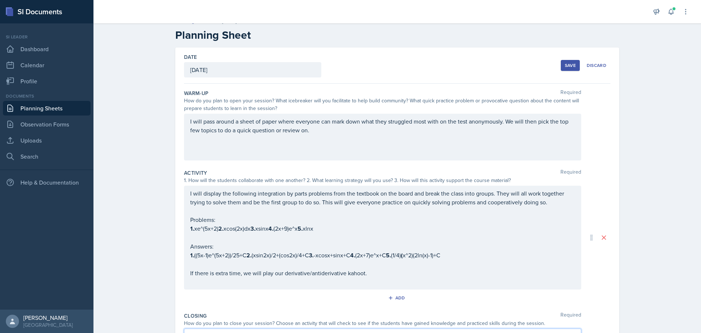
scroll to position [0, 0]
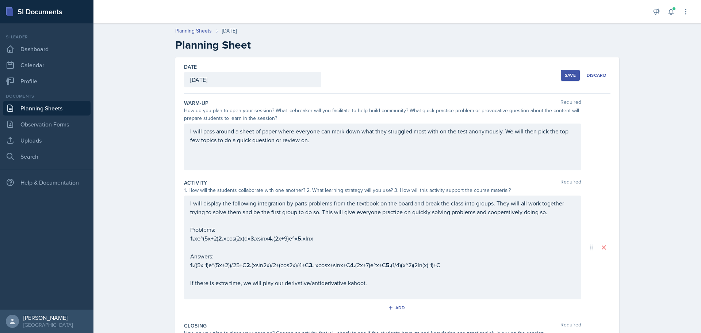
click at [560, 73] on div "Save" at bounding box center [570, 75] width 11 height 6
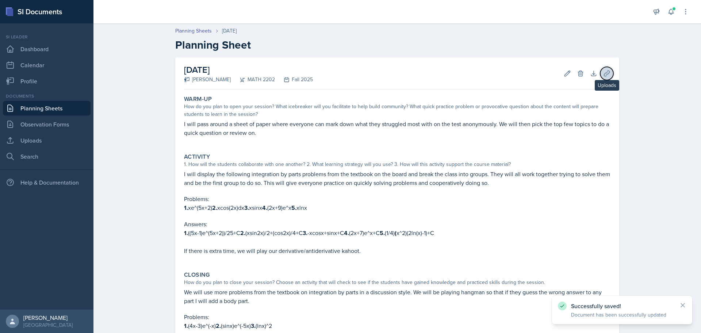
click at [560, 72] on icon at bounding box center [606, 73] width 7 height 7
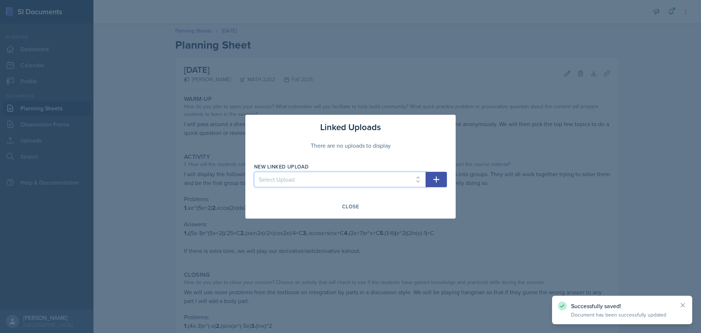
click at [406, 179] on select "Select Upload Common Derivative/Antiderivative Domino Game Common Derivative/An…" at bounding box center [340, 179] width 172 height 15
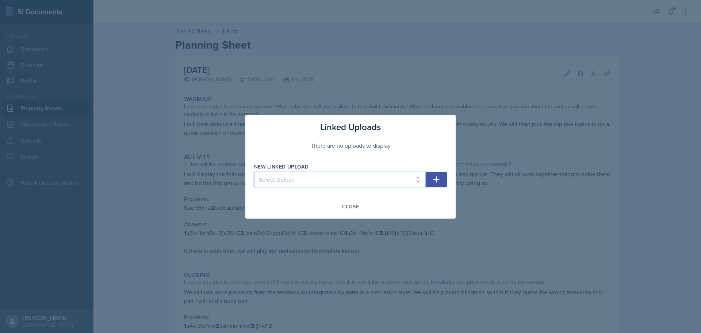
select select "86174d6c-bfb2-4c38-8171-7fb2c657f005"
click at [254, 172] on select "Select Upload Common Derivative/Antiderivative Domino Game Common Derivative/An…" at bounding box center [340, 179] width 172 height 15
click at [438, 175] on icon "button" at bounding box center [436, 179] width 9 height 9
select select
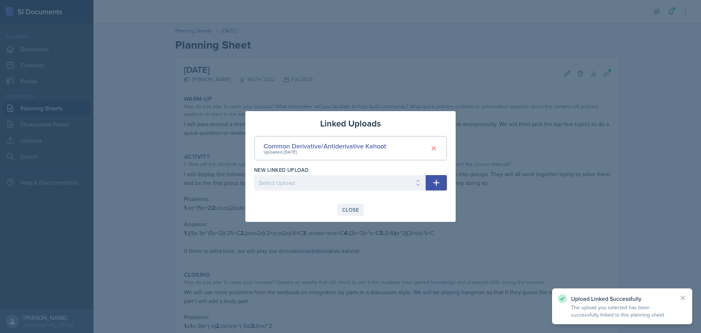
click at [357, 208] on div "Close" at bounding box center [350, 210] width 17 height 6
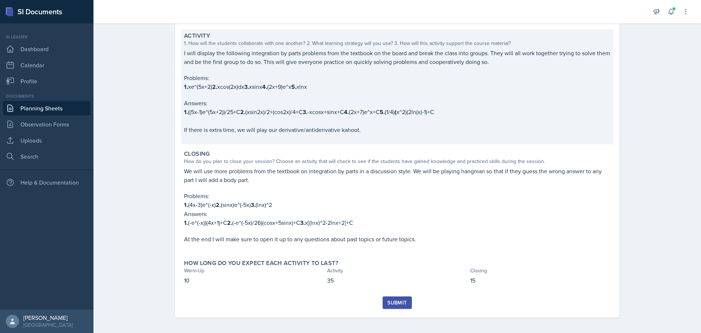
scroll to position [123, 0]
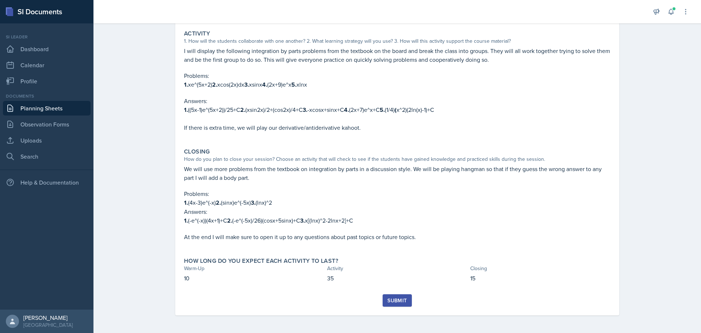
click at [394, 253] on button "Submit" at bounding box center [397, 300] width 29 height 12
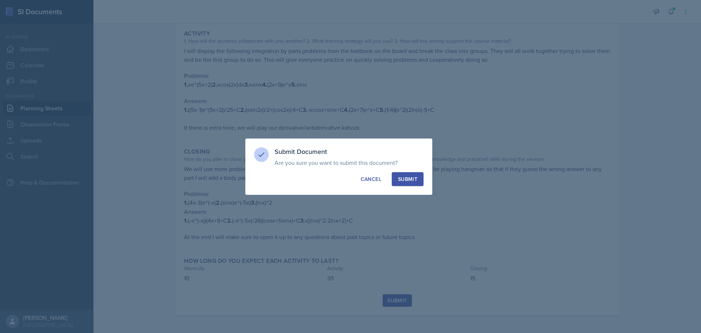
click at [408, 177] on div "Submit" at bounding box center [407, 178] width 19 height 7
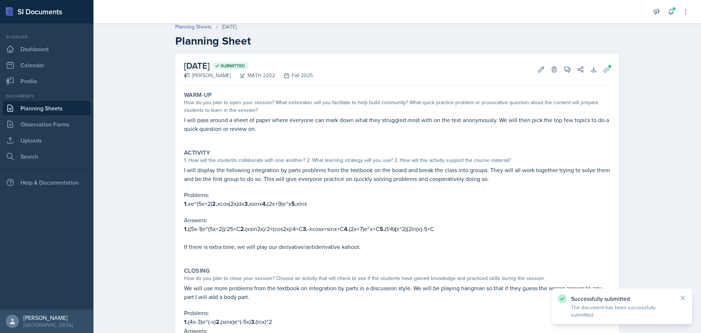
scroll to position [0, 0]
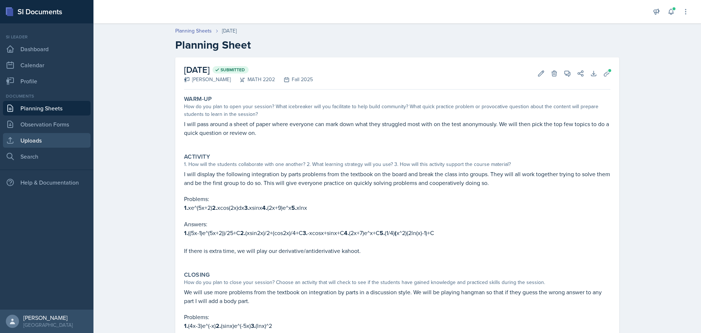
click at [37, 136] on link "Uploads" at bounding box center [47, 140] width 88 height 15
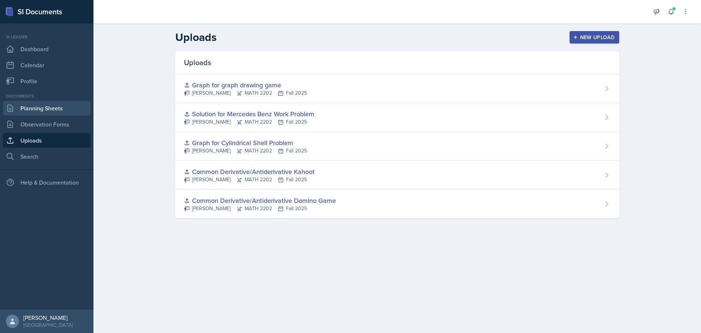
click at [29, 107] on link "Planning Sheets" at bounding box center [47, 108] width 88 height 15
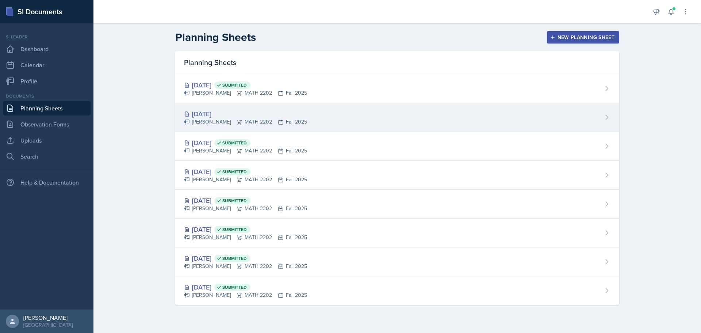
click at [277, 113] on div "[DATE]" at bounding box center [245, 114] width 123 height 10
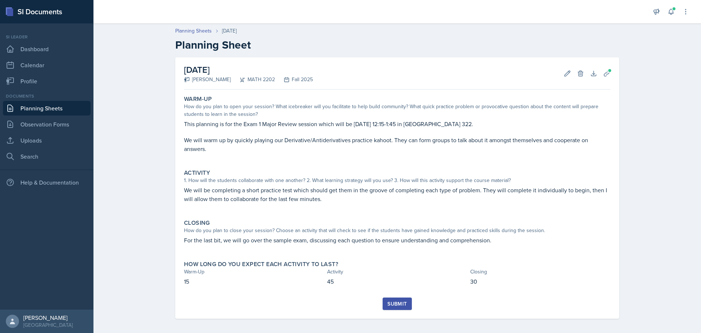
click at [401, 253] on div "Submit" at bounding box center [396, 303] width 19 height 6
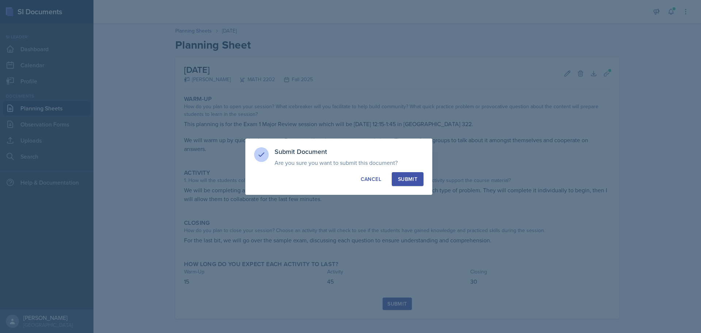
click at [414, 179] on div "Submit" at bounding box center [407, 178] width 19 height 7
